Goal: Transaction & Acquisition: Purchase product/service

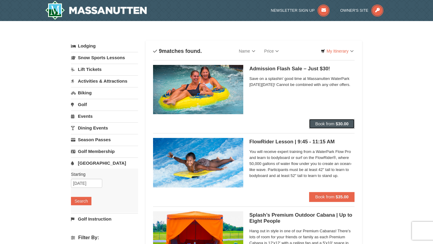
click at [319, 123] on span "Book from" at bounding box center [324, 124] width 19 height 5
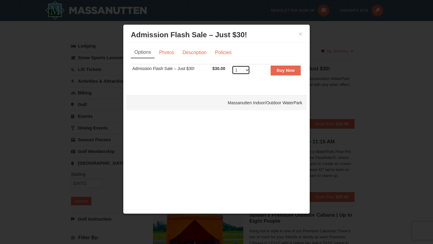
click at [246, 69] on select "1 2 3 4 5 6 7 8 9 10 11 12 13 14 15 16 17 18 19 20 21 22 23 24 25 26 27 28 29 3…" at bounding box center [241, 70] width 18 height 9
select select "2"
click at [232, 66] on select "1 2 3 4 5 6 7 8 9 10 11 12 13 14 15 16 17 18 19 20 21 22 23 24 25 26 27 28 29 3…" at bounding box center [241, 70] width 18 height 9
click at [287, 72] on strong "Buy Now" at bounding box center [286, 70] width 18 height 5
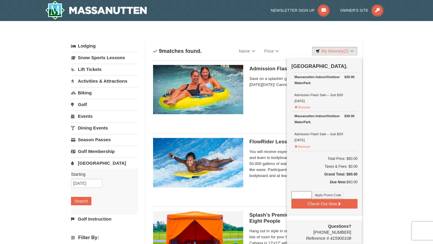
scroll to position [2, 0]
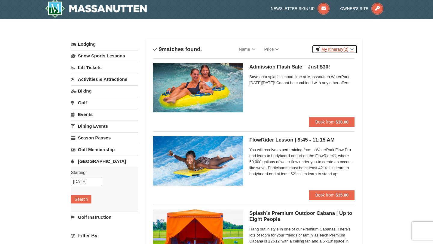
click at [343, 52] on link "My Itinerary (2)" at bounding box center [335, 49] width 46 height 9
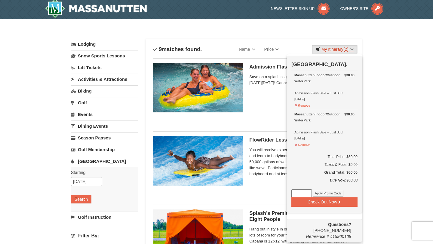
scroll to position [45, 0]
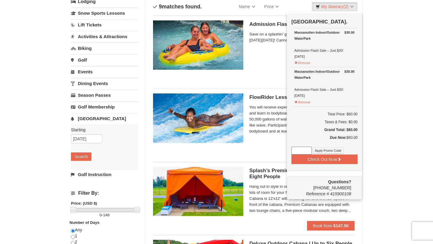
click at [260, 24] on h5 "Admission Flash Sale – Just $30! Massanutten Indoor/Outdoor WaterPark" at bounding box center [301, 24] width 105 height 6
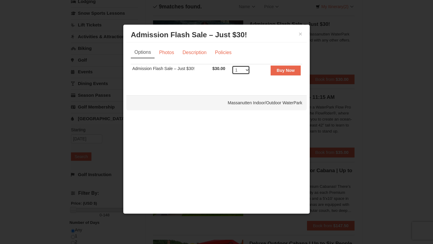
click at [243, 73] on select "1 2 3 4 5 6 7 8 9 10 11 12 13 14 15 16 17 18 19 20 21 22 23 24 25 26 27 28 29 3…" at bounding box center [241, 70] width 18 height 9
click at [241, 68] on select "1 2 3 4 5 6 7 8 9 10 11 12 13 14 15 16 17 18 19 20 21 22 23 24 25 26 27 28 29 3…" at bounding box center [241, 70] width 18 height 9
select select "3"
click at [232, 66] on select "1 2 3 4 5 6 7 8 9 10 11 12 13 14 15 16 17 18 19 20 21 22 23 24 25 26 27 28 29 3…" at bounding box center [241, 70] width 18 height 9
click at [282, 70] on strong "Buy Now" at bounding box center [286, 70] width 18 height 5
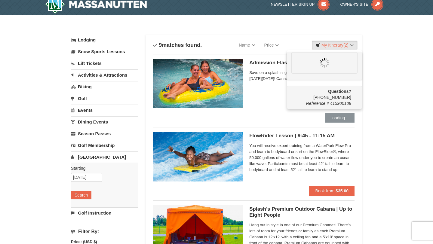
scroll to position [0, 0]
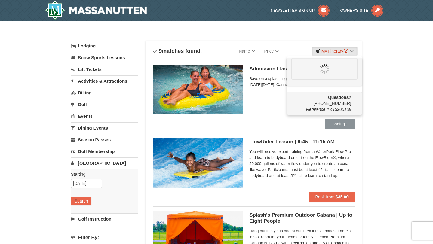
click at [339, 49] on link "My Itinerary (2)" at bounding box center [335, 51] width 46 height 9
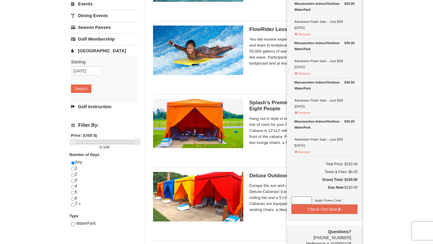
scroll to position [113, 0]
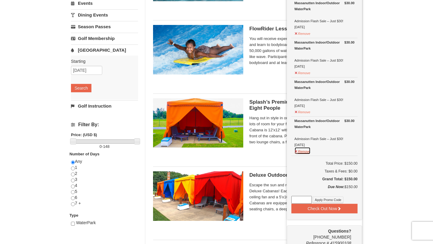
click at [301, 151] on button "Remove" at bounding box center [303, 151] width 16 height 8
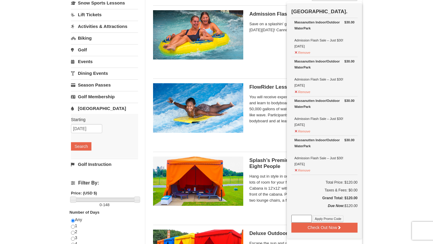
scroll to position [53, 0]
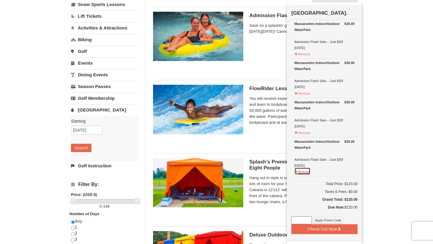
click at [304, 168] on button "Remove" at bounding box center [303, 172] width 16 height 8
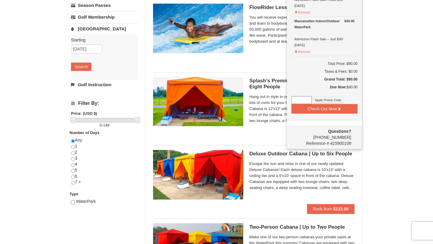
scroll to position [0, 0]
